Goal: Transaction & Acquisition: Purchase product/service

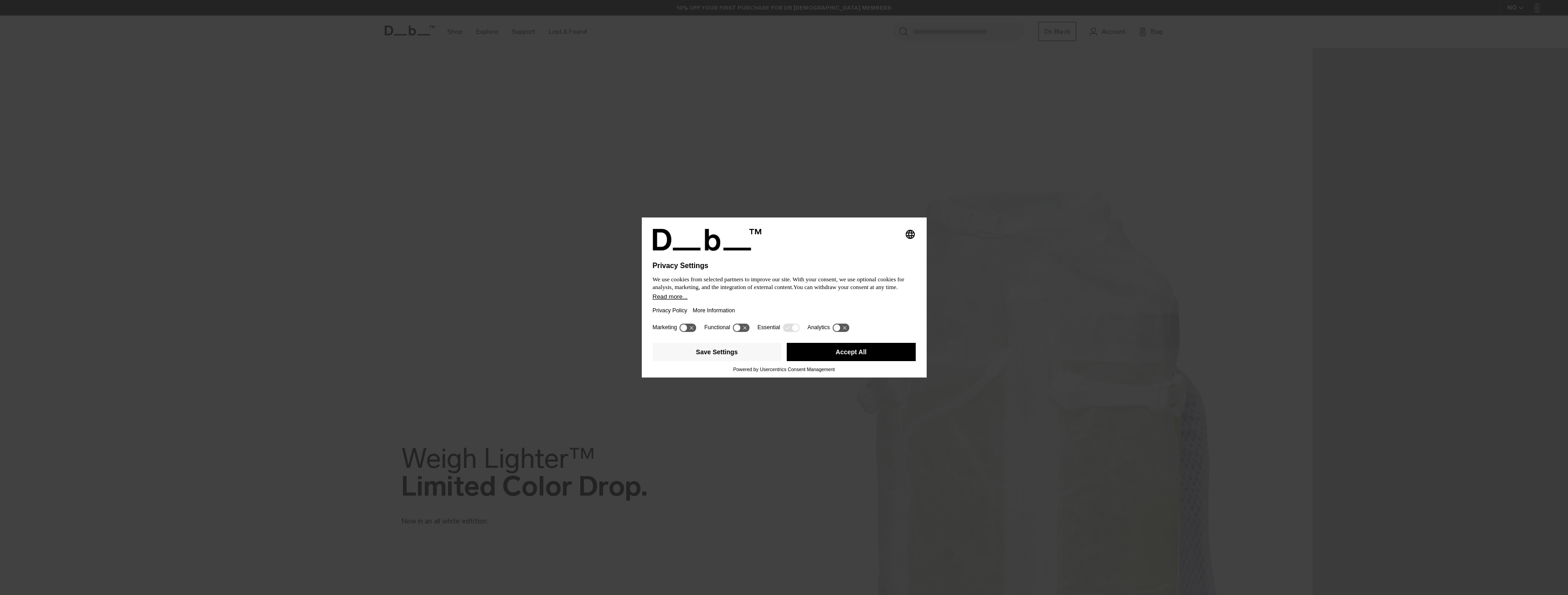
click at [867, 353] on button "Accept All" at bounding box center [851, 352] width 129 height 18
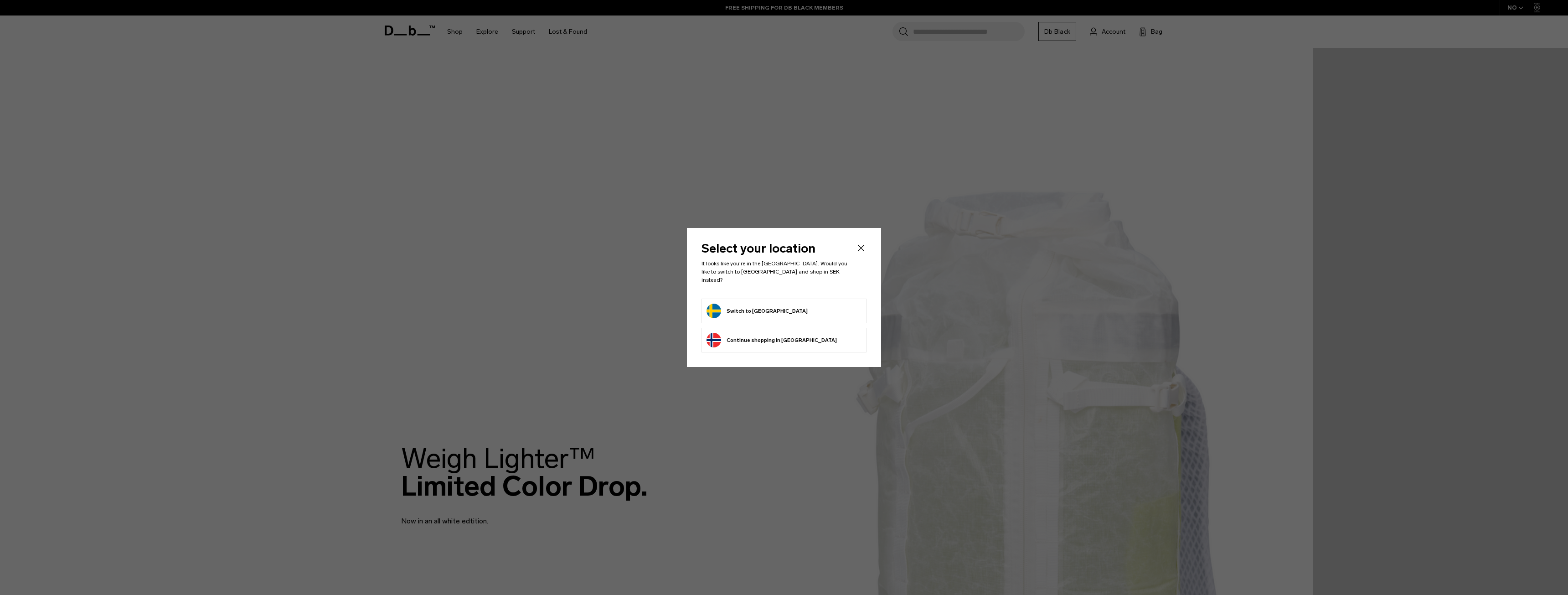
click at [733, 311] on button "Switch to [GEOGRAPHIC_DATA]" at bounding box center [757, 311] width 101 height 15
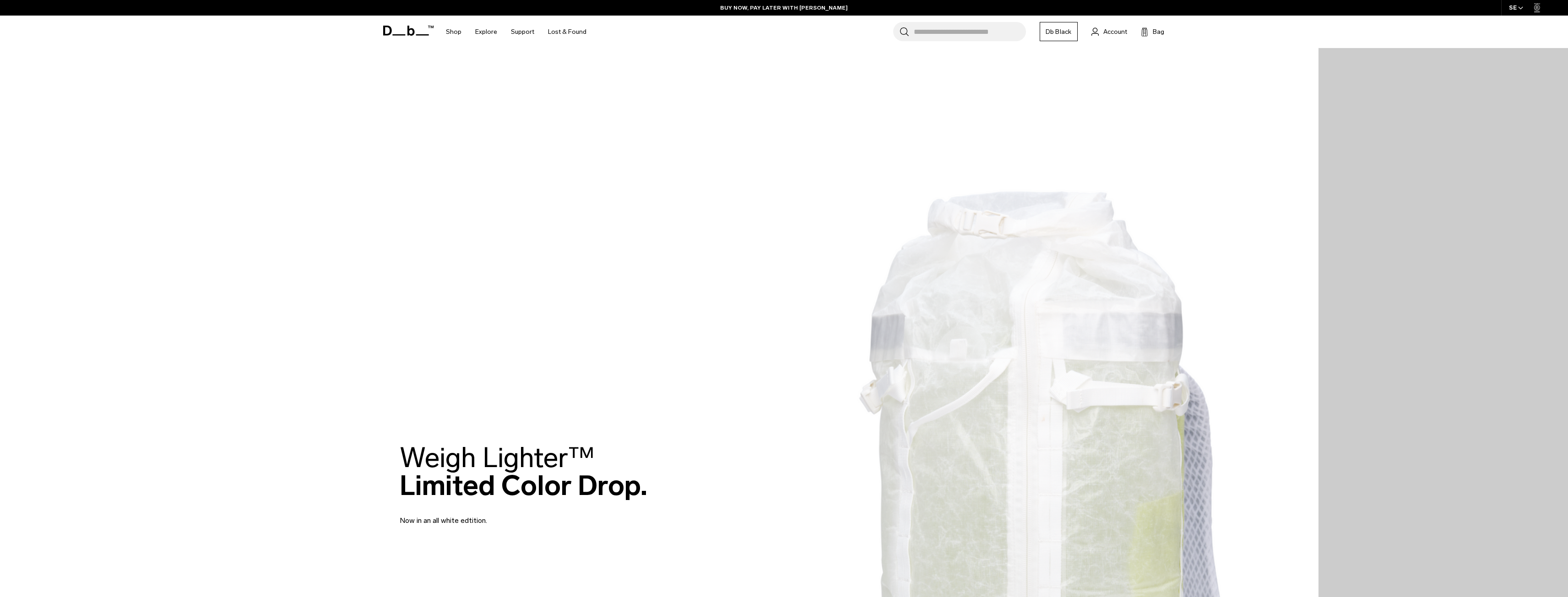
click at [1109, 384] on img at bounding box center [659, 485] width 1319 height 970
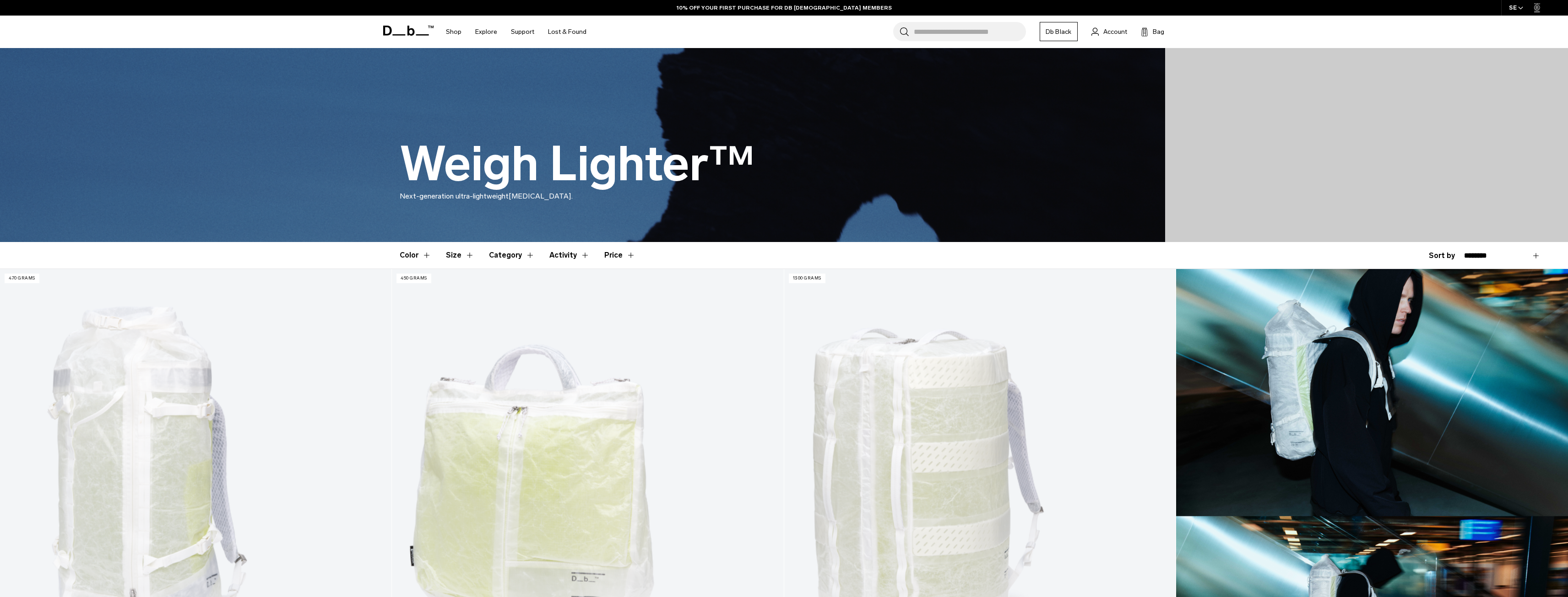
scroll to position [46, 0]
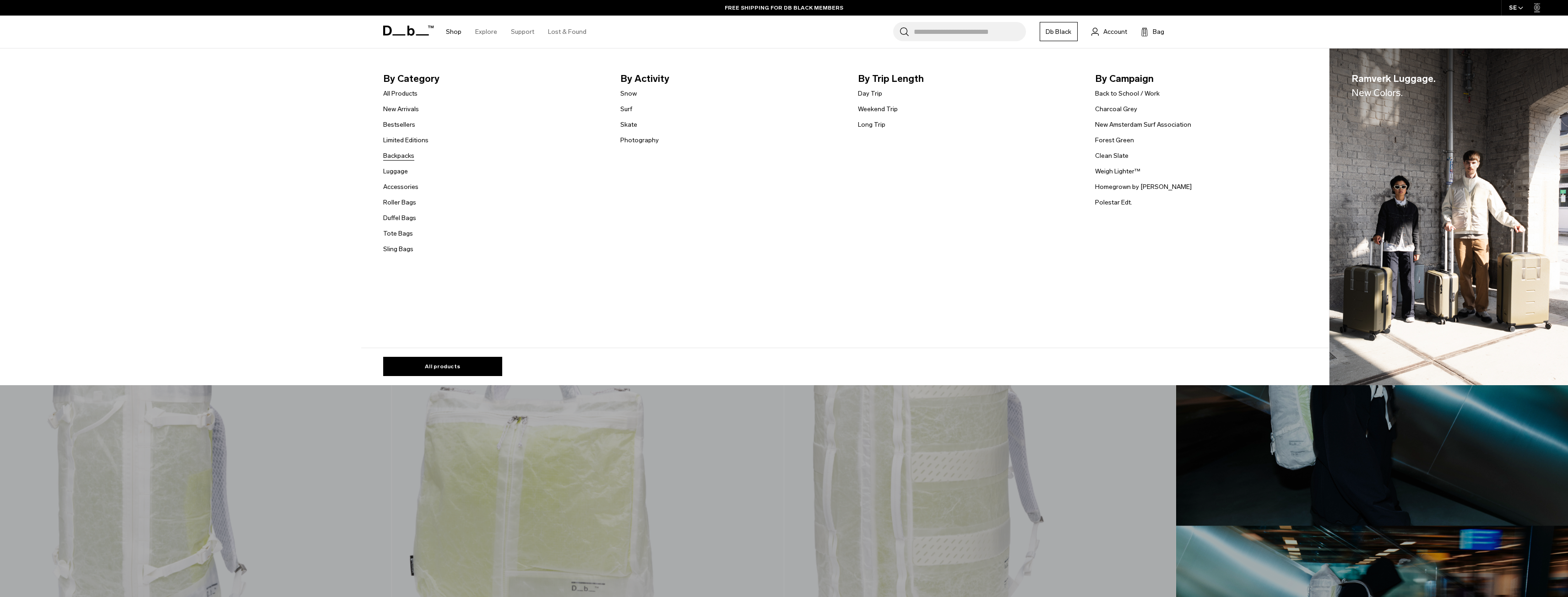
click at [402, 158] on link "Backpacks" at bounding box center [399, 156] width 31 height 10
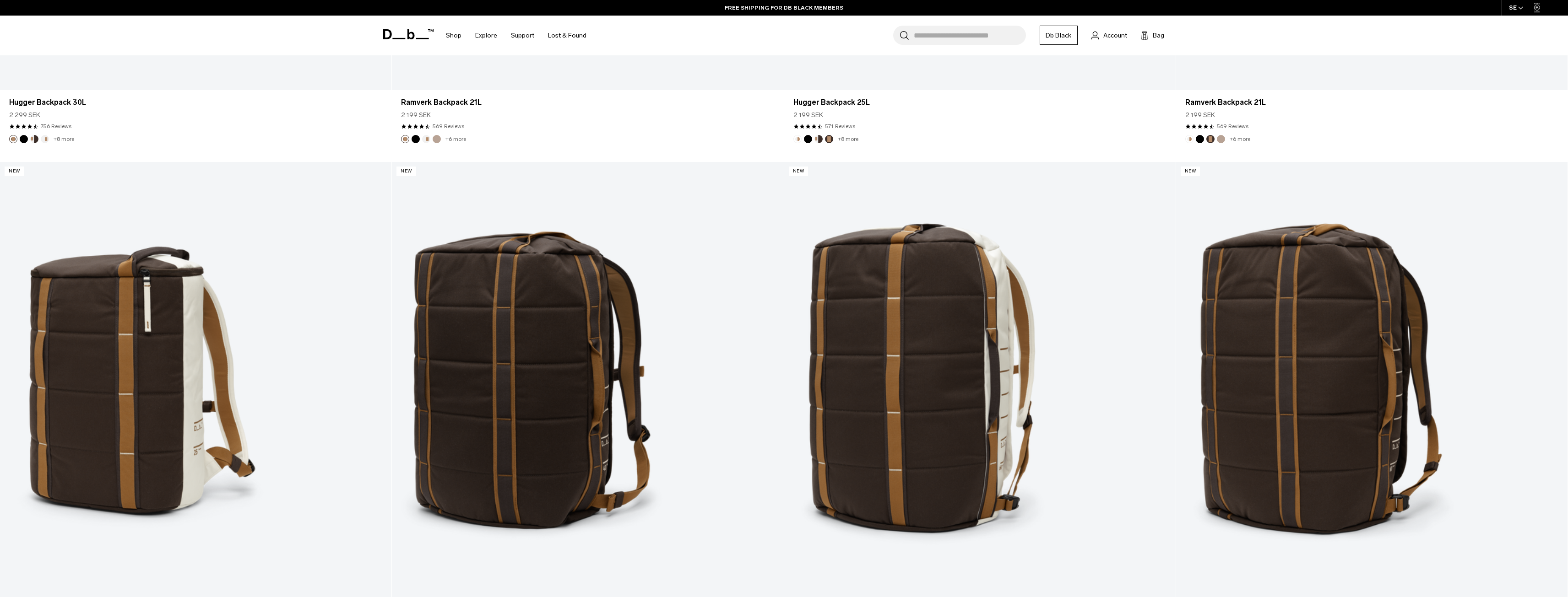
scroll to position [1418, 0]
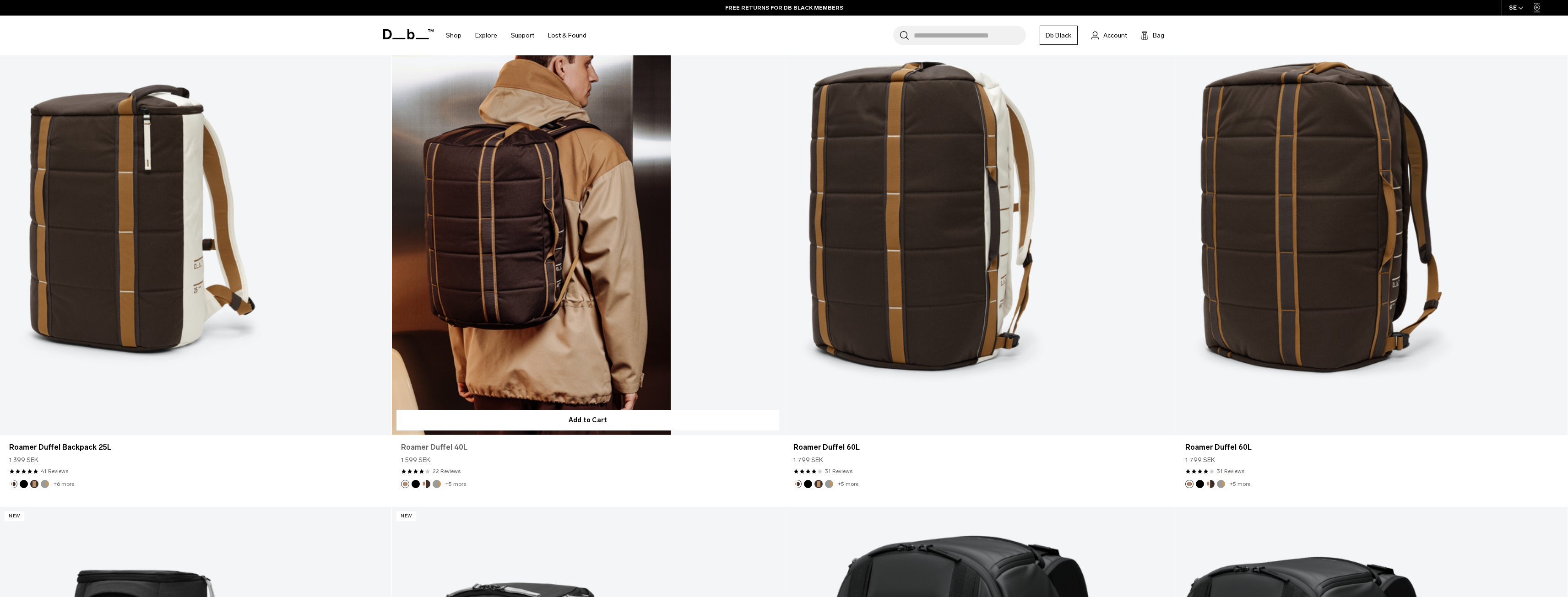
click at [454, 450] on link "Roamer Duffel 40L" at bounding box center [587, 447] width 373 height 11
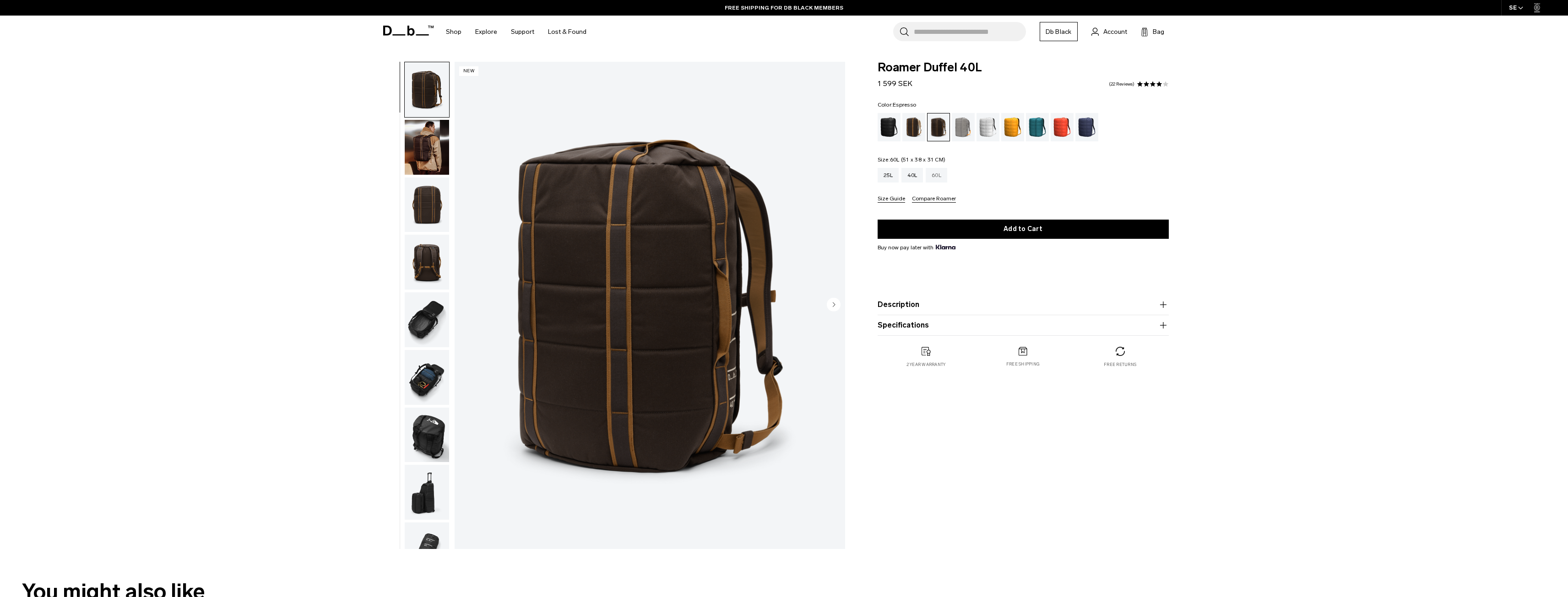
click at [943, 174] on div "60L" at bounding box center [936, 175] width 21 height 15
